Goal: Information Seeking & Learning: Learn about a topic

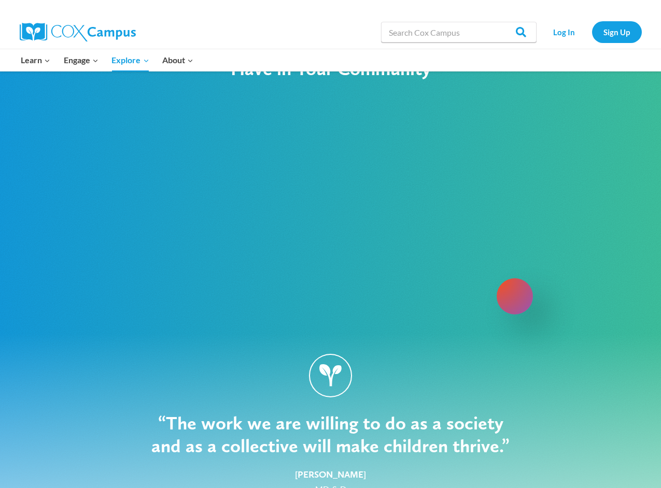
scroll to position [1288, 0]
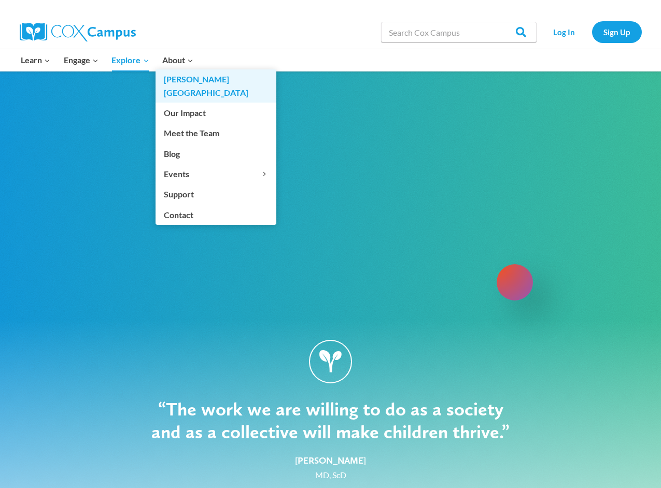
click at [182, 79] on link "[PERSON_NAME][GEOGRAPHIC_DATA]" at bounding box center [215, 85] width 121 height 33
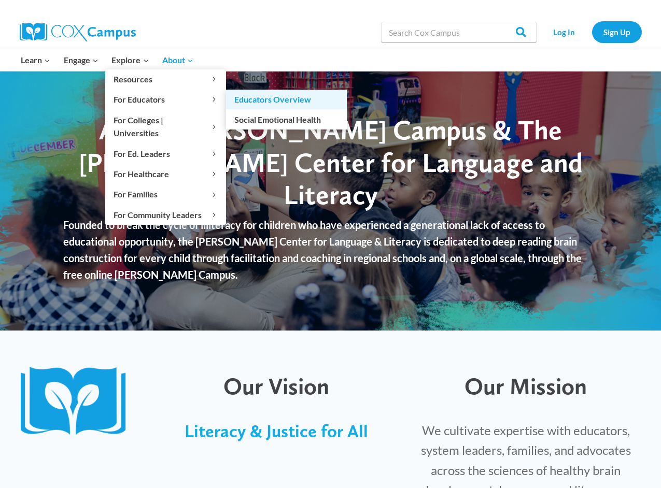
click at [278, 101] on link "Educators Overview" at bounding box center [286, 100] width 121 height 20
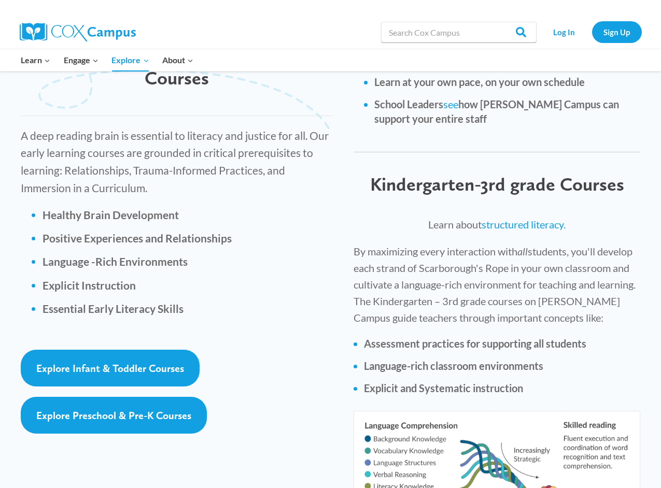
scroll to position [1432, 0]
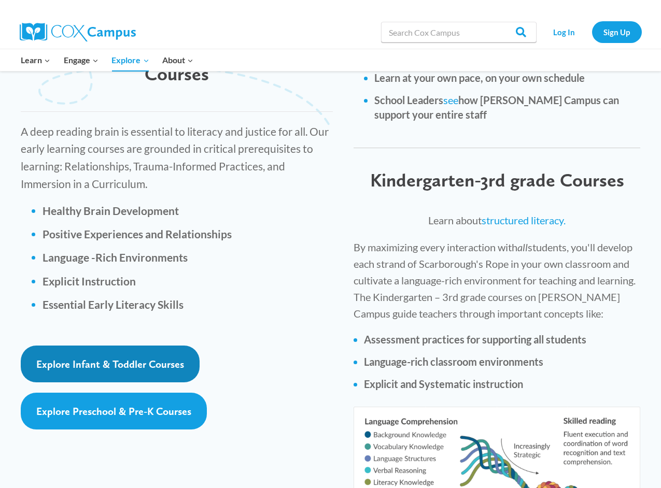
click at [112, 358] on span "Explore Infant & Toddler Courses" at bounding box center [110, 364] width 148 height 12
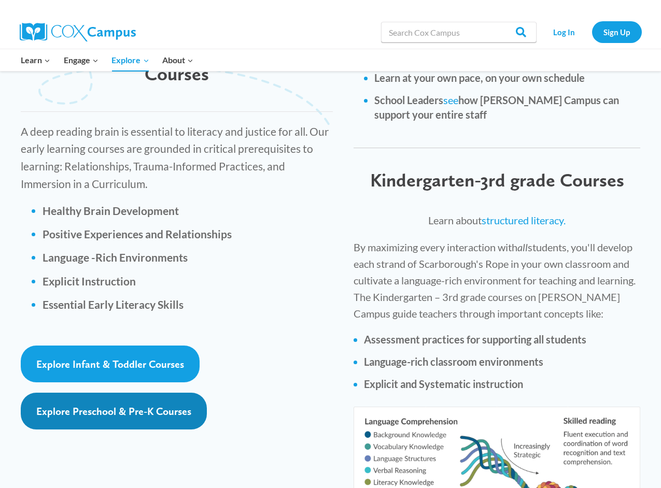
click at [84, 405] on span "Explore Preschool & Pre-K Courses" at bounding box center [113, 411] width 155 height 12
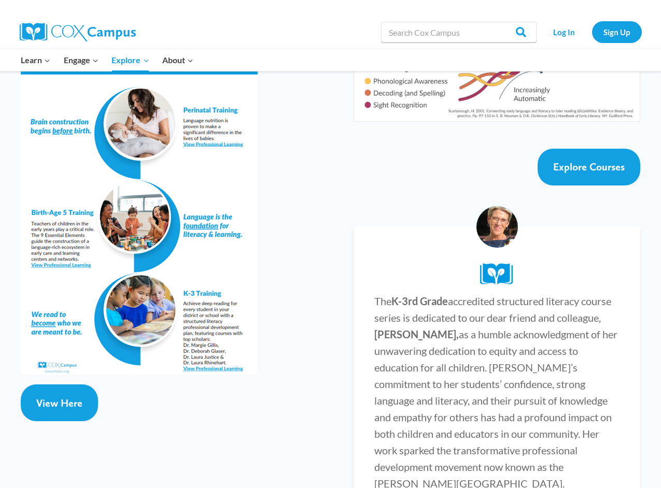
scroll to position [1872, 0]
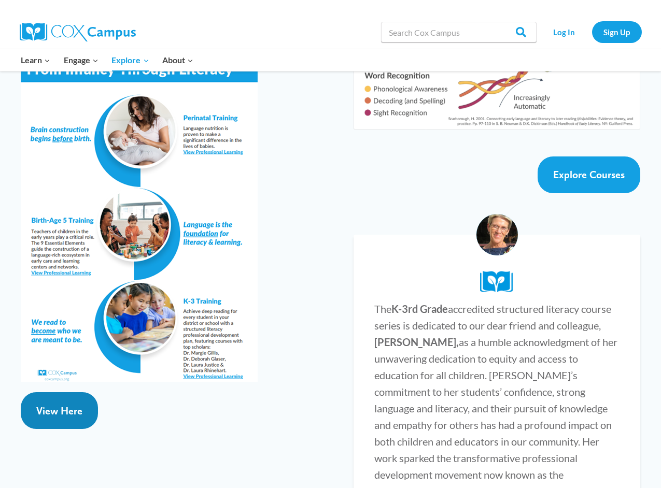
click at [55, 405] on span "View Here" at bounding box center [59, 411] width 46 height 12
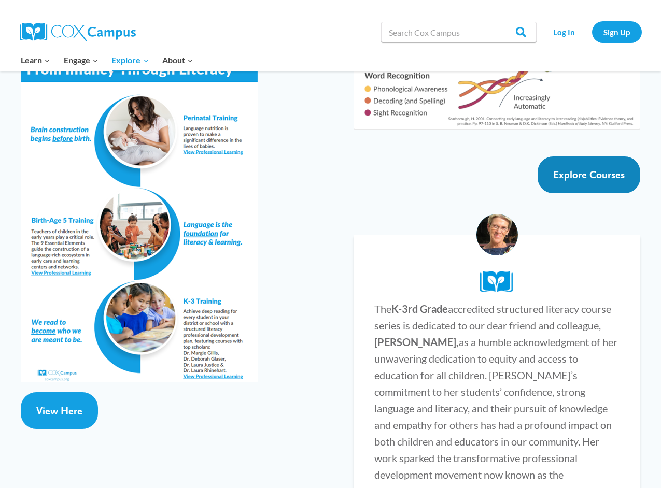
click at [580, 168] on span "Explore Courses" at bounding box center [589, 174] width 72 height 12
